Goal: Information Seeking & Learning: Find specific page/section

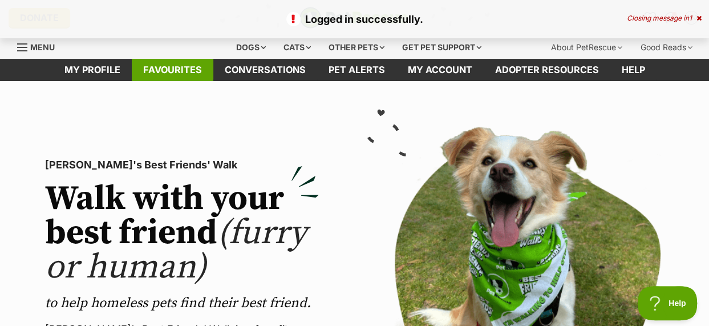
drag, startPoint x: 159, startPoint y: 68, endPoint x: 167, endPoint y: 76, distance: 10.9
click at [159, 69] on link "Favourites" at bounding box center [173, 70] width 82 height 22
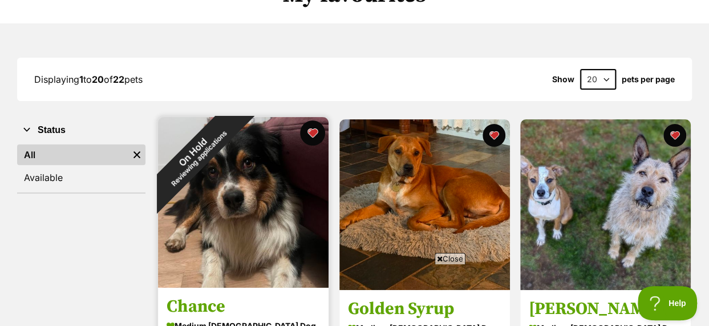
click at [312, 134] on button "favourite" at bounding box center [312, 132] width 25 height 25
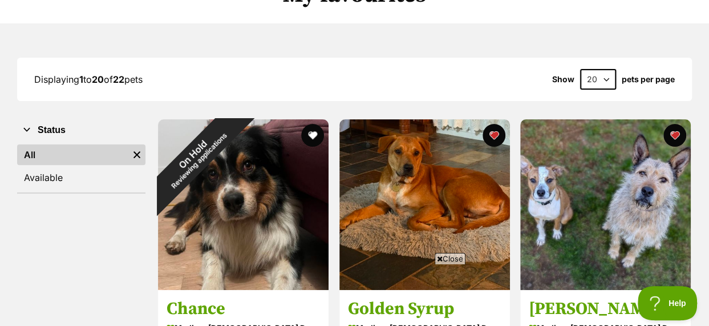
click at [443, 258] on span "Close" at bounding box center [450, 258] width 31 height 11
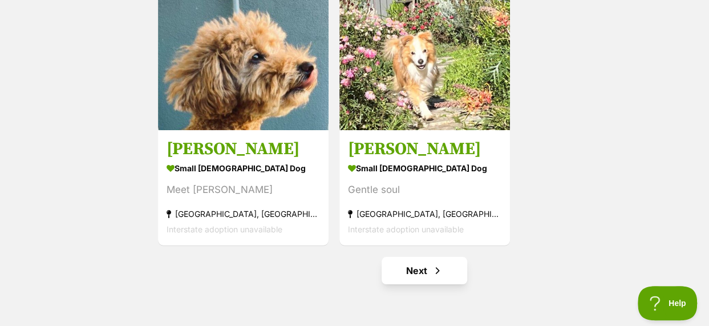
scroll to position [2110, 0]
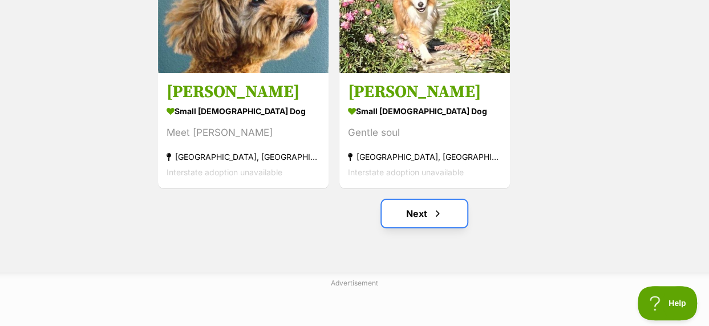
click at [419, 216] on link "Next" at bounding box center [425, 213] width 86 height 27
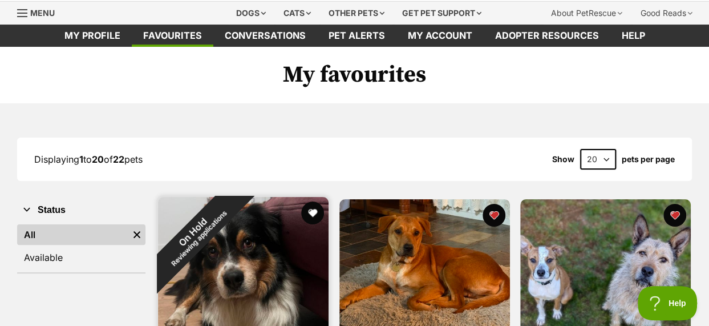
scroll to position [0, 0]
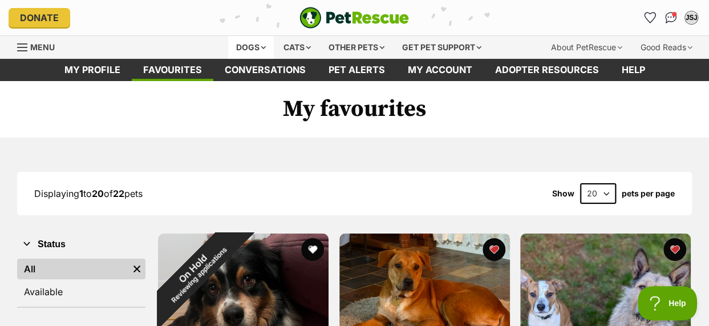
click at [249, 50] on div "Dogs" at bounding box center [251, 47] width 46 height 23
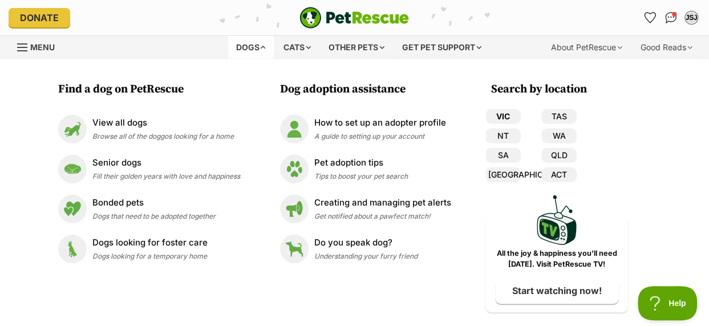
click at [493, 116] on link "VIC" at bounding box center [502, 116] width 35 height 15
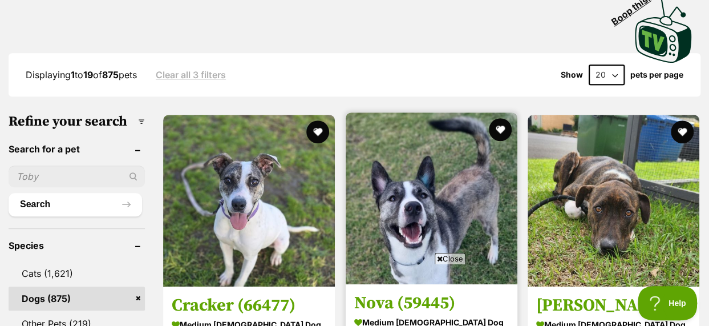
drag, startPoint x: 447, startPoint y: 260, endPoint x: 438, endPoint y: 252, distance: 12.5
click at [446, 258] on span "Close" at bounding box center [450, 258] width 31 height 11
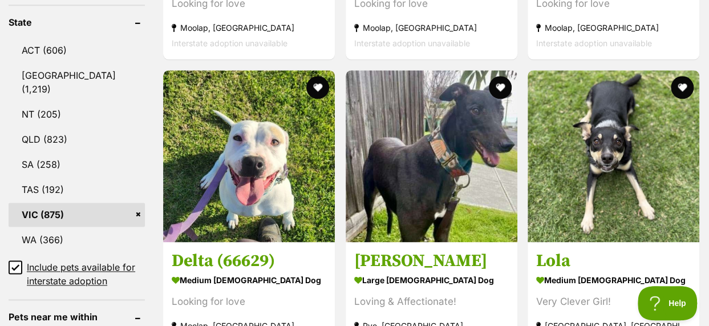
scroll to position [285, 0]
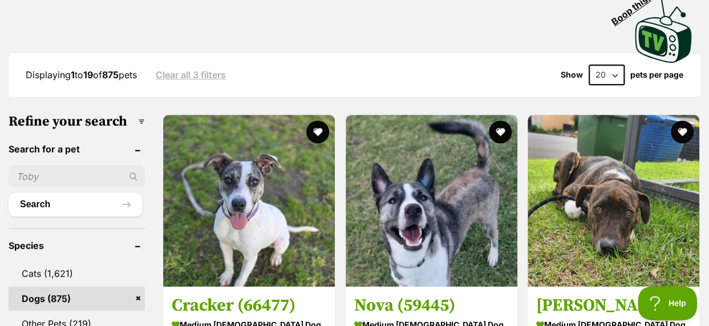
click at [44, 165] on input "text" at bounding box center [77, 176] width 136 height 22
type input "puzzle"
click at [9, 193] on button "Search" at bounding box center [75, 204] width 133 height 23
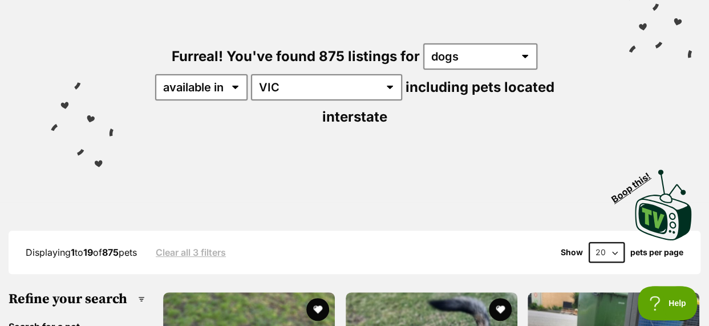
scroll to position [0, 0]
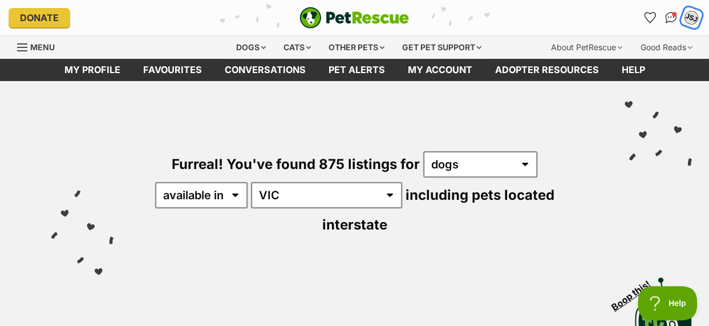
click at [691, 19] on div "JSJ" at bounding box center [691, 17] width 15 height 15
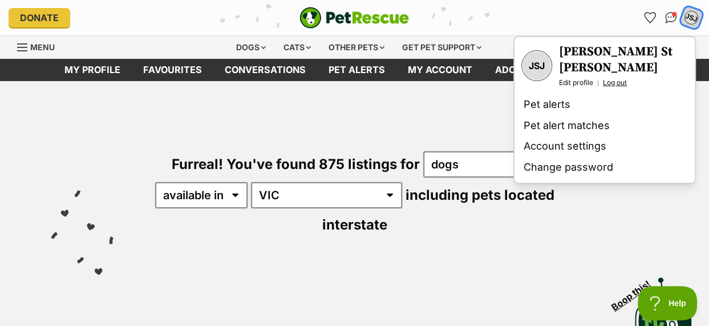
click at [620, 78] on link "Log out" at bounding box center [615, 82] width 24 height 9
